Goal: Task Accomplishment & Management: Manage account settings

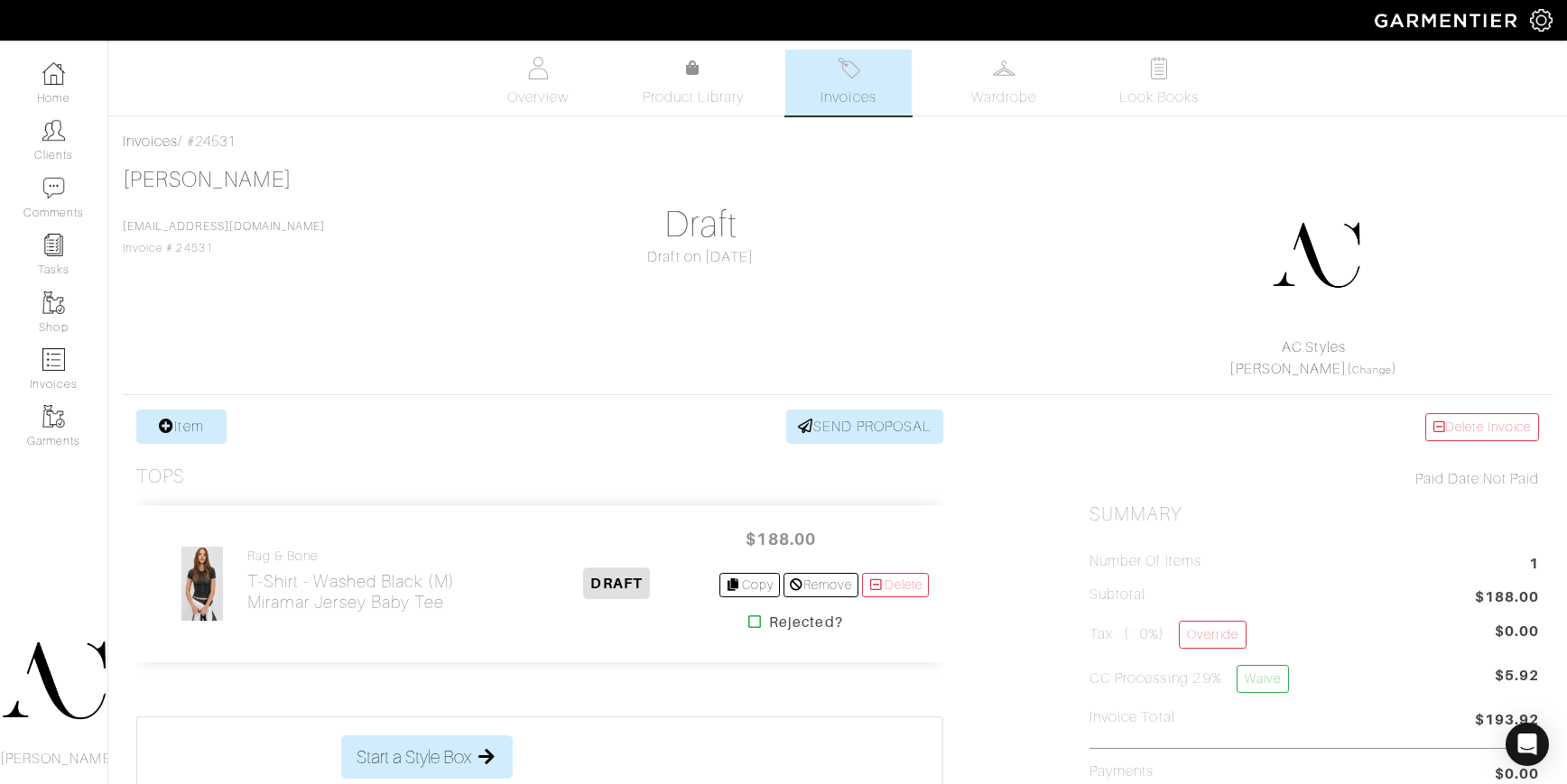
click at [227, 138] on div "Invoices / #24531" at bounding box center [837, 142] width 1430 height 21
copy div "24531"
click at [253, 135] on div "Invoices / #24531" at bounding box center [837, 142] width 1430 height 21
drag, startPoint x: 250, startPoint y: 138, endPoint x: 203, endPoint y: 137, distance: 47.0
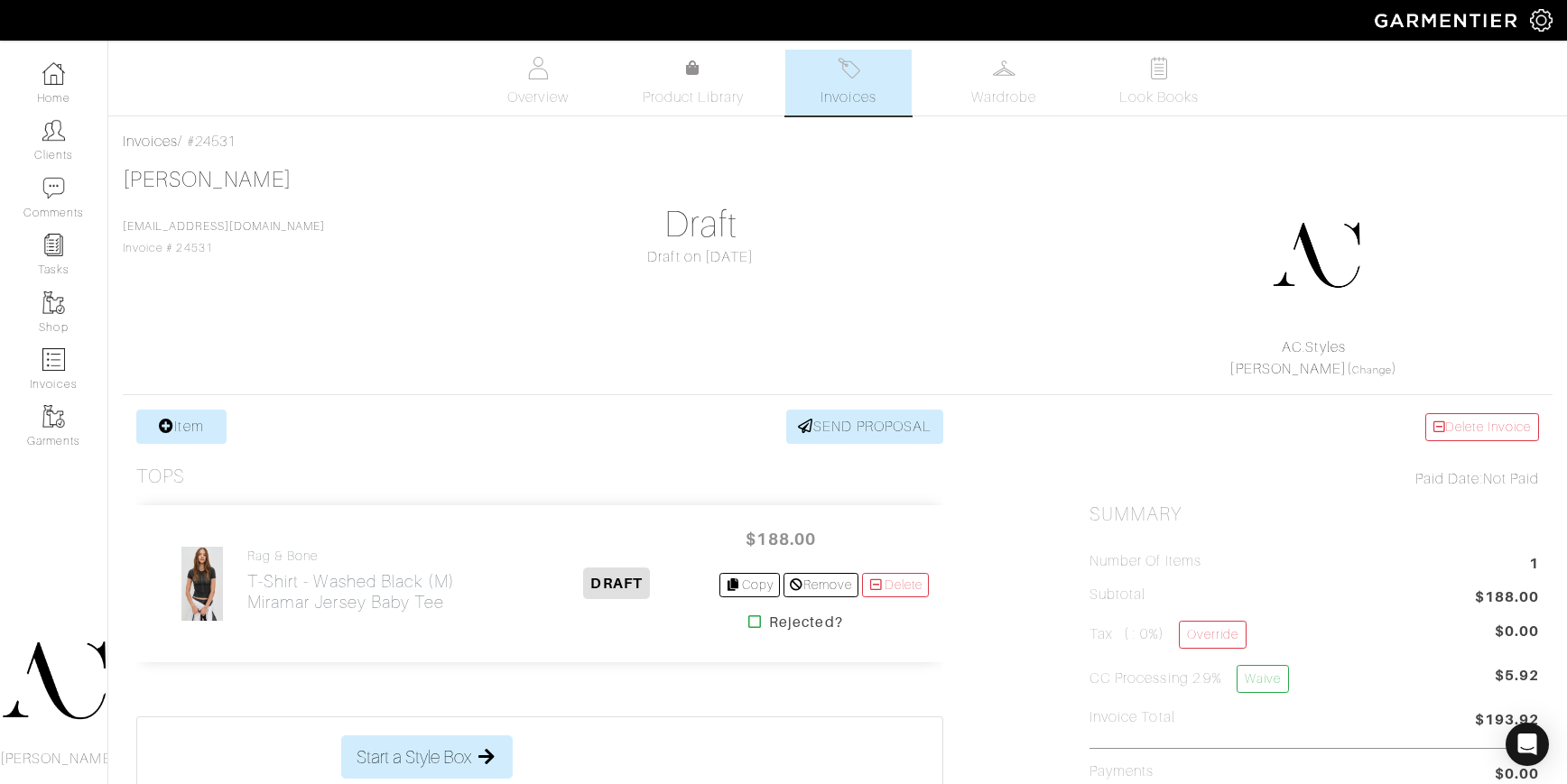
click at [203, 137] on div "Invoices / #24531" at bounding box center [837, 142] width 1430 height 21
copy div "24531"
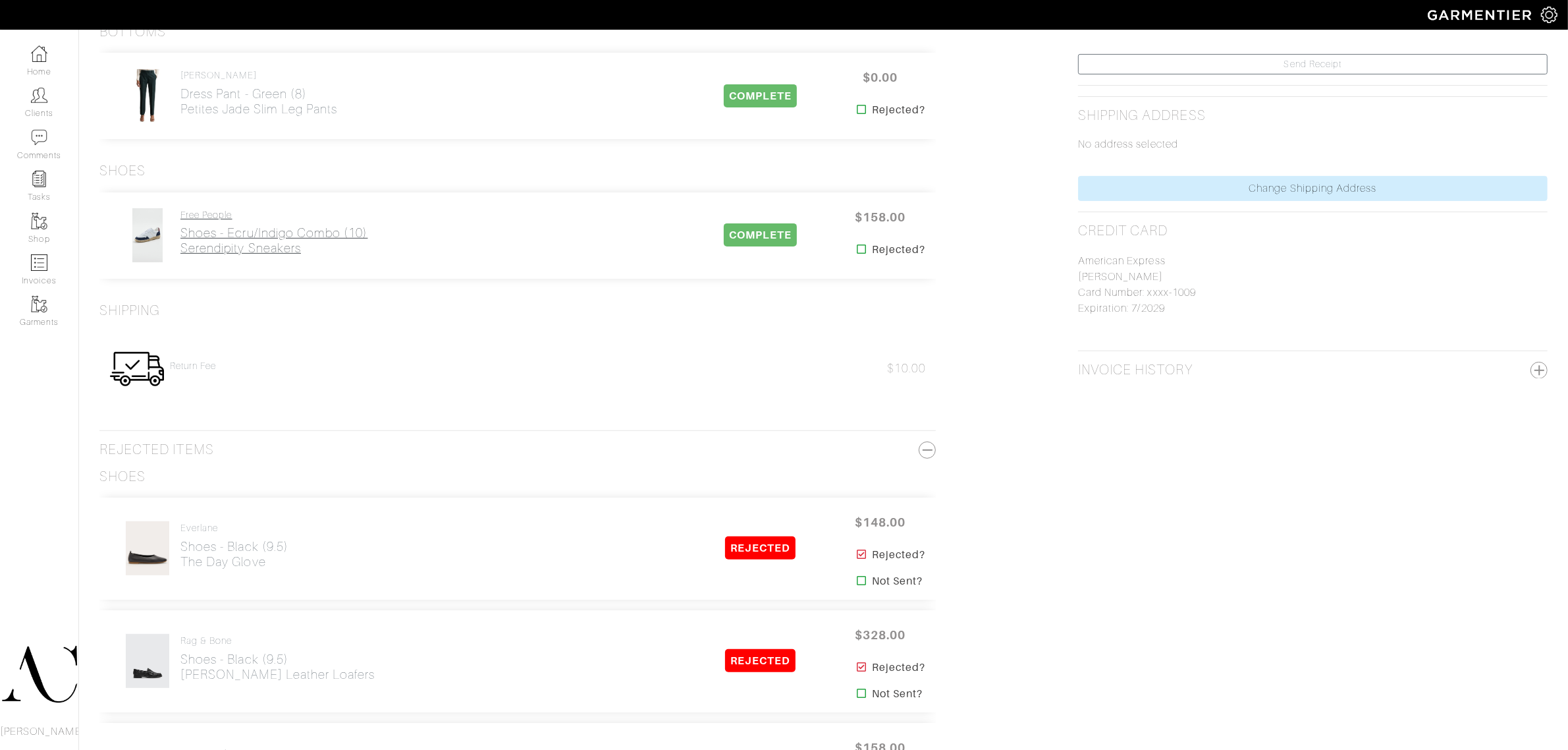
scroll to position [576, 0]
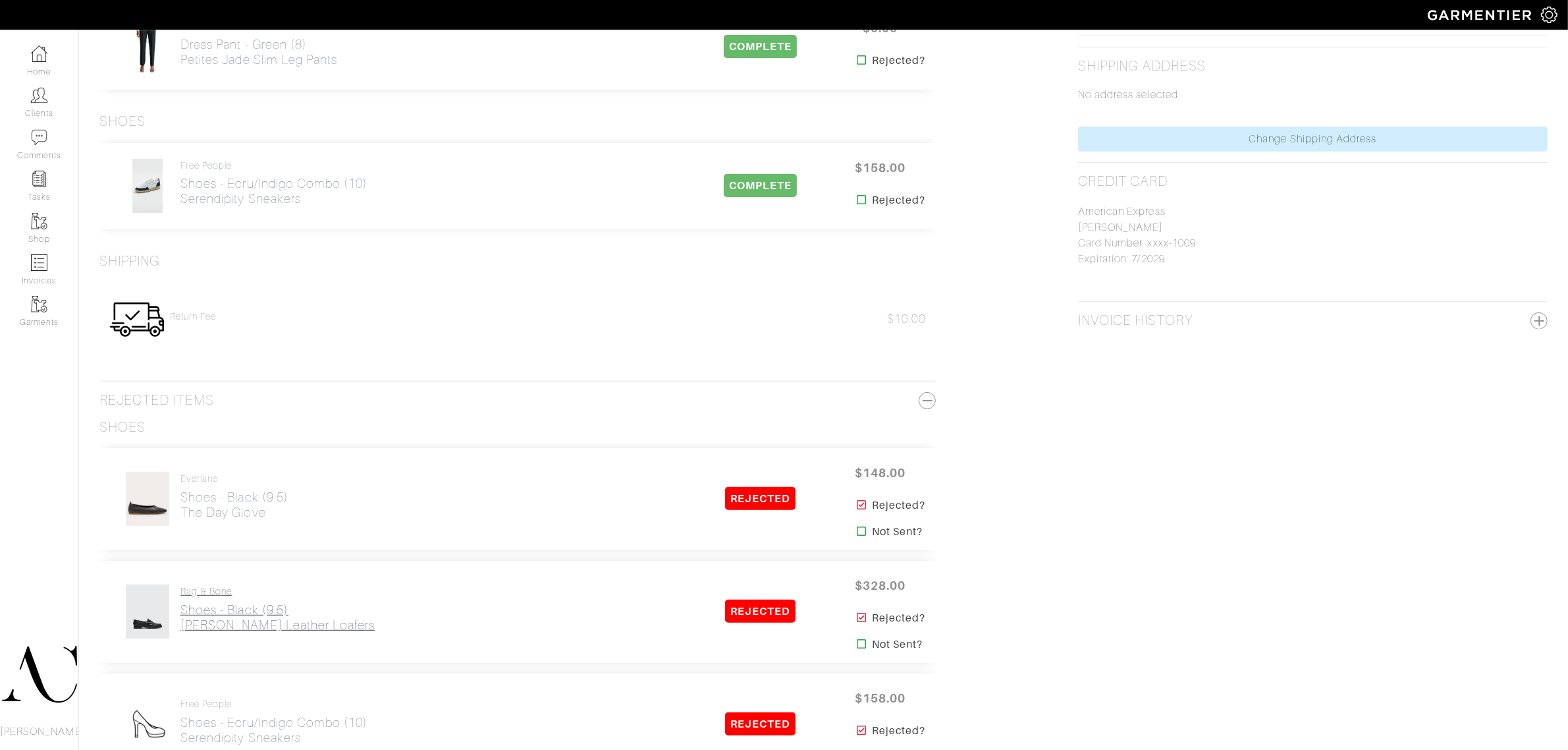
click at [257, 619] on h2 "Shoes - Black (9.5) Carter Leather Loafers" at bounding box center [277, 617] width 194 height 31
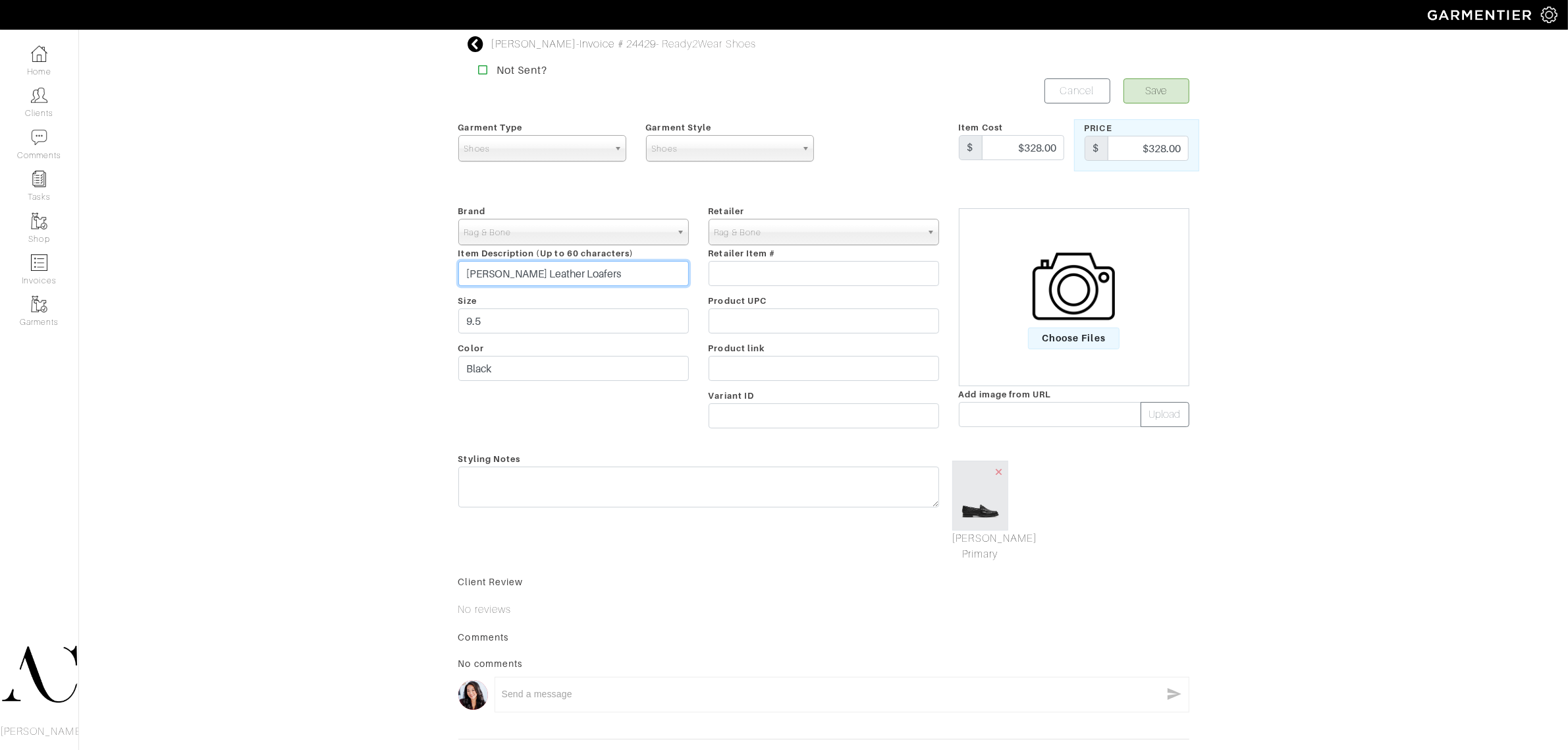
click at [601, 273] on input "Carter Leather Loafers" at bounding box center [573, 273] width 230 height 25
click at [1333, 339] on div "Carmen Dukes - Invoice # 24429 - Ready2Wear Shoes Not Sent? Save Cancel Garment…" at bounding box center [784, 404] width 1568 height 737
click at [662, 270] on input "Carter Leather Loafers" at bounding box center [573, 273] width 230 height 25
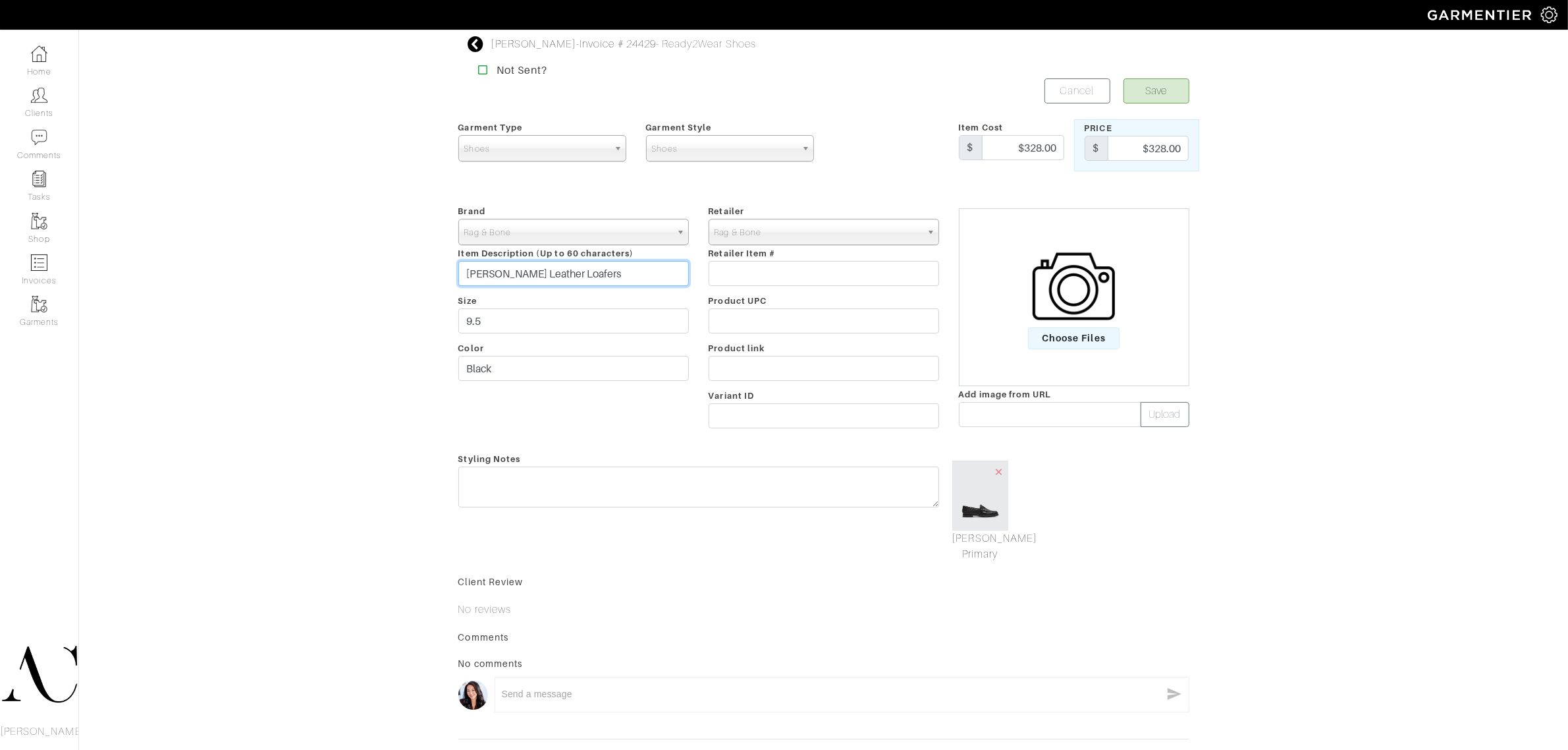
click at [662, 270] on input "Carter Leather Loafers" at bounding box center [573, 273] width 230 height 25
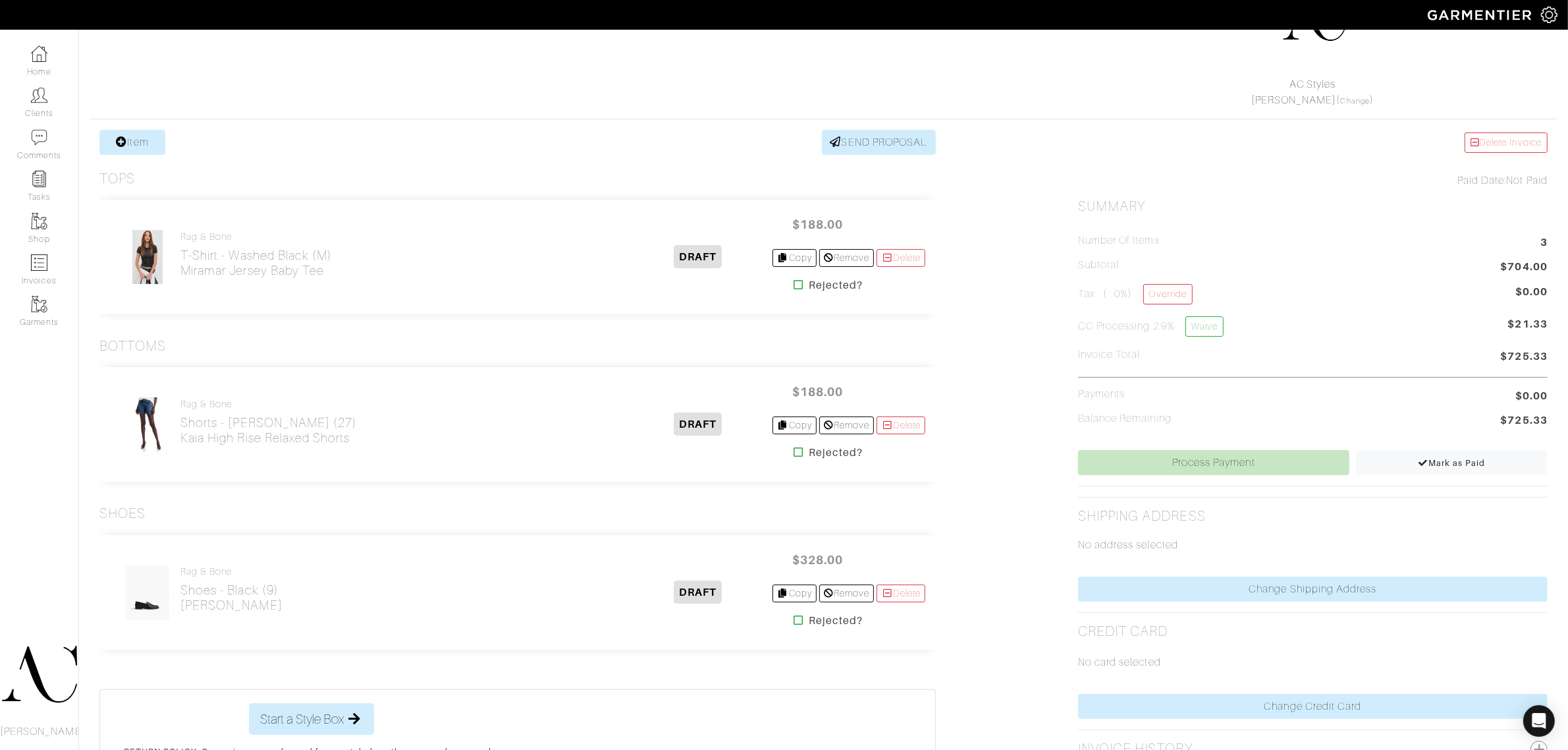
scroll to position [272, 0]
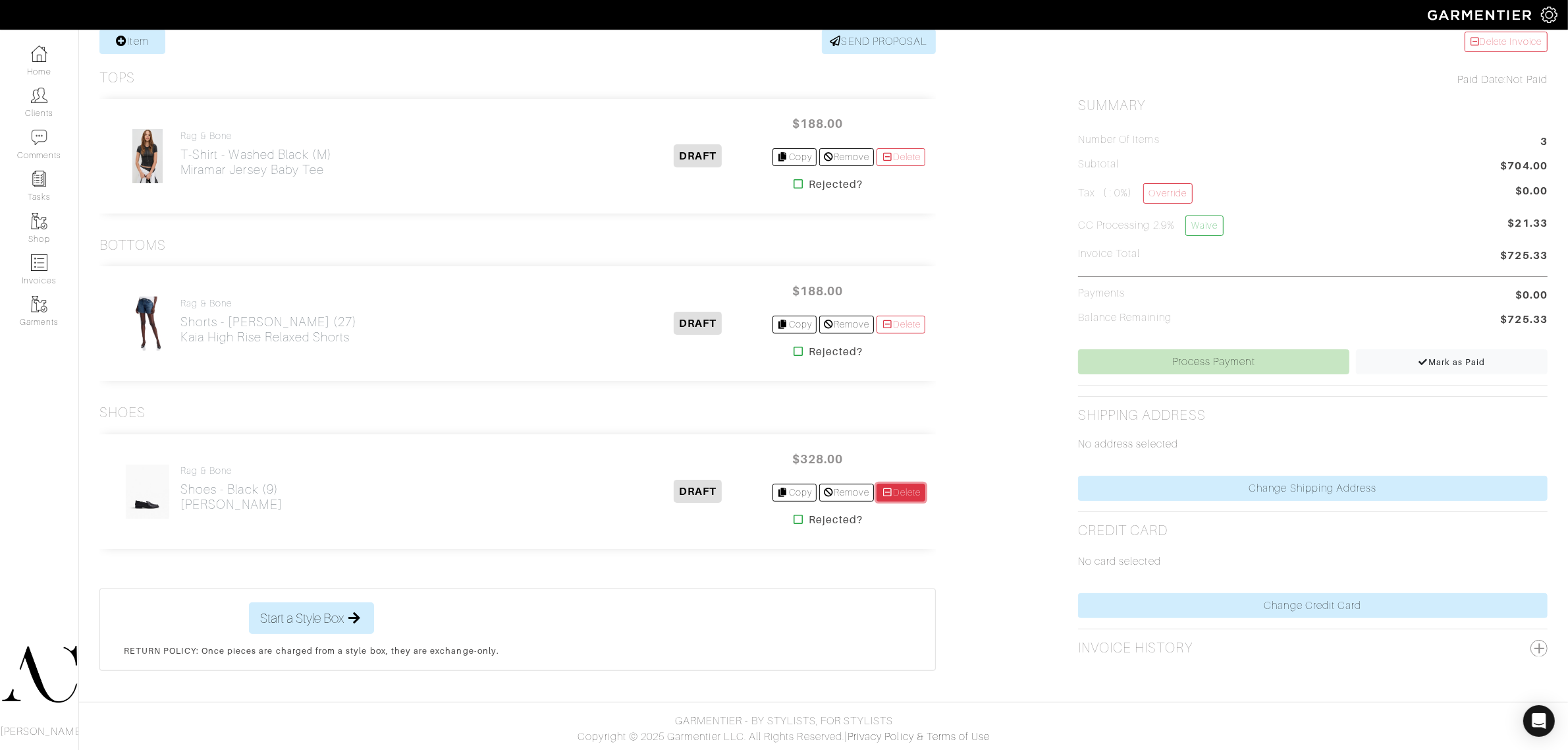
click at [914, 488] on link "Delete" at bounding box center [901, 492] width 49 height 18
